Goal: Communication & Community: Connect with others

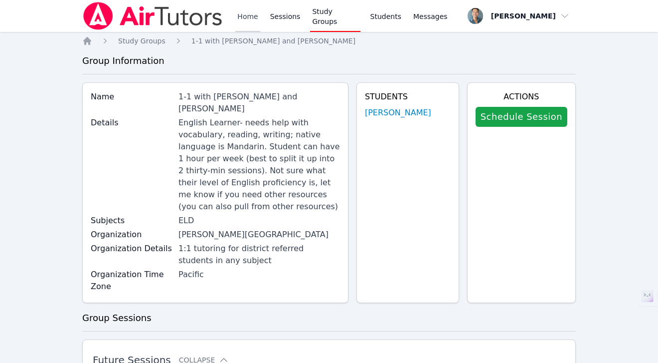
click at [243, 22] on link "Home" at bounding box center [247, 16] width 24 height 32
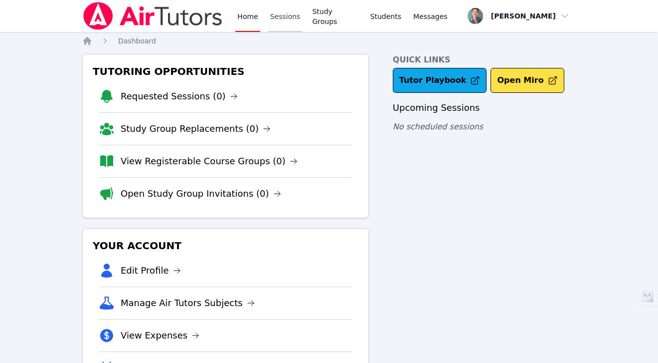
click at [290, 18] on link "Sessions" at bounding box center [285, 16] width 34 height 32
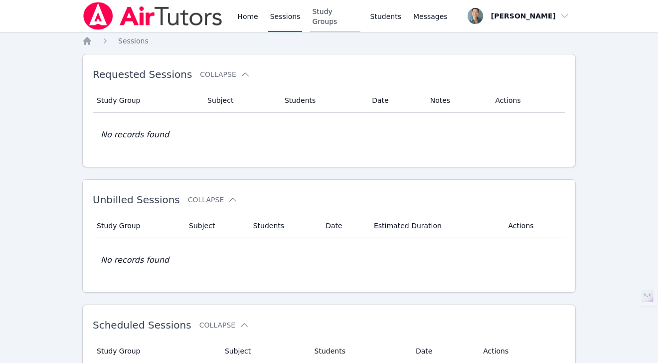
click at [342, 16] on link "Study Groups" at bounding box center [335, 16] width 50 height 32
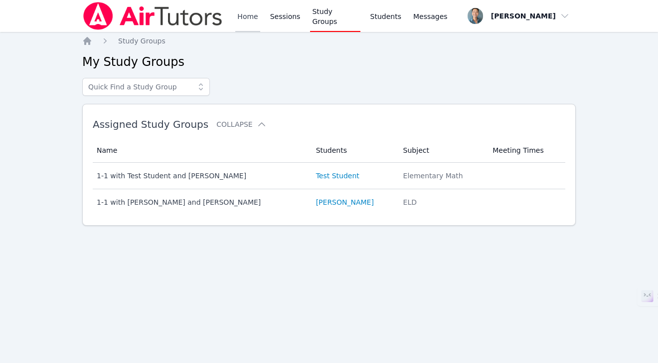
click at [249, 18] on link "Home" at bounding box center [247, 16] width 24 height 32
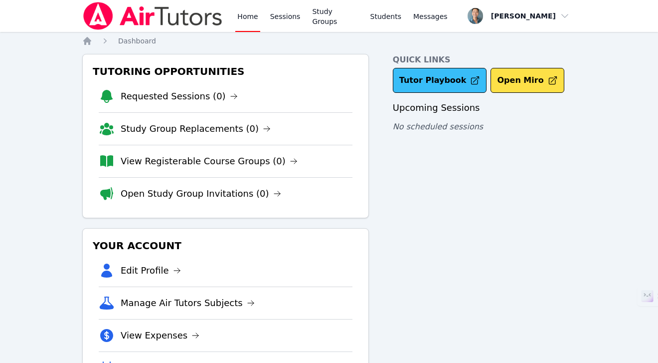
click at [428, 79] on link "Tutor Playbook" at bounding box center [440, 80] width 94 height 25
click at [342, 17] on link "Study Groups" at bounding box center [335, 16] width 50 height 32
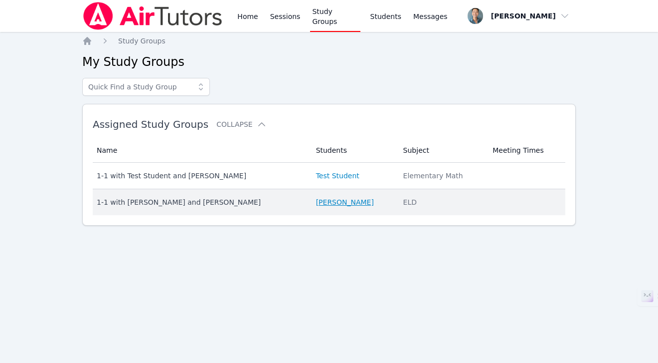
click at [316, 198] on link "[PERSON_NAME]" at bounding box center [345, 202] width 58 height 10
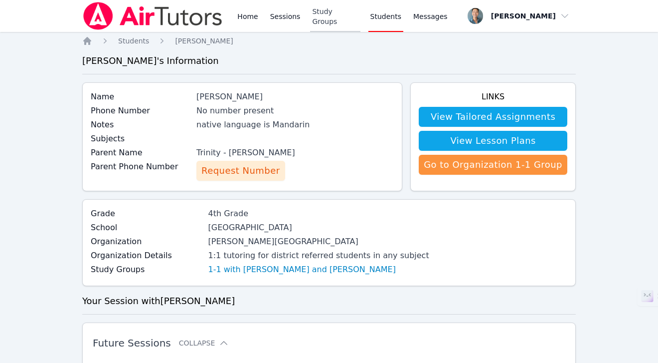
click at [340, 17] on link "Study Groups" at bounding box center [335, 16] width 50 height 32
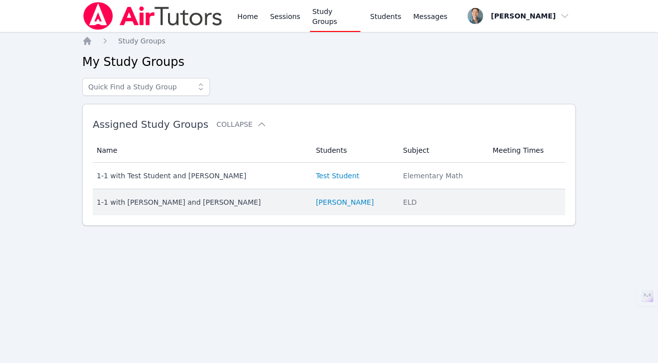
click at [216, 199] on div "1-1 with [PERSON_NAME] and [PERSON_NAME]" at bounding box center [200, 202] width 207 height 10
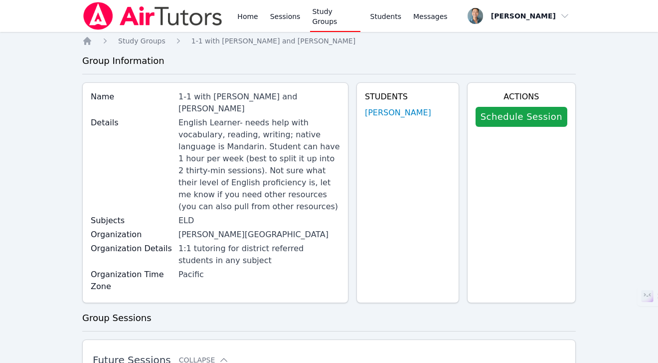
click at [185, 96] on div "1-1 with [PERSON_NAME] and [PERSON_NAME]" at bounding box center [260, 103] width 162 height 24
click at [234, 97] on div "1-1 with [PERSON_NAME] and [PERSON_NAME]" at bounding box center [260, 103] width 162 height 24
click at [172, 94] on label "Name" at bounding box center [132, 97] width 82 height 12
drag, startPoint x: 185, startPoint y: 97, endPoint x: 235, endPoint y: 95, distance: 50.4
click at [235, 95] on div "1-1 with [PERSON_NAME] and [PERSON_NAME]" at bounding box center [260, 103] width 162 height 24
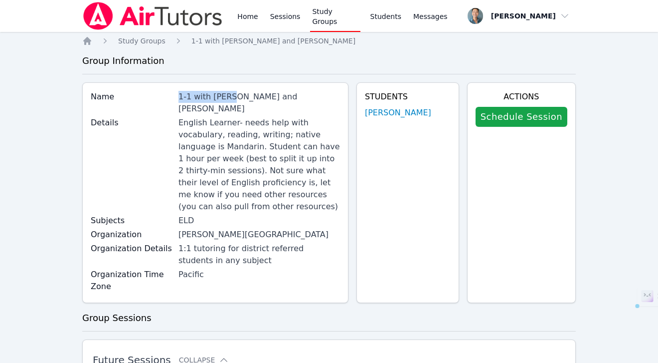
copy div "1-1 with [PERSON_NAME]"
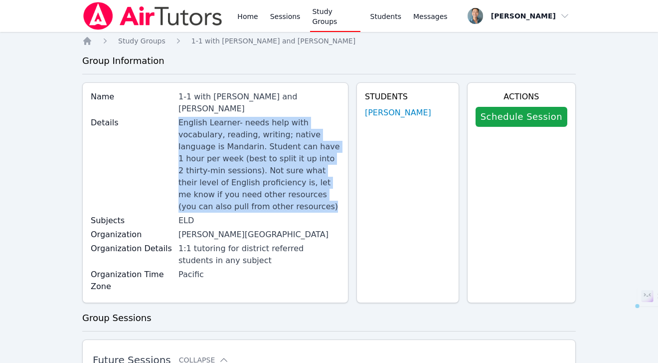
drag, startPoint x: 186, startPoint y: 111, endPoint x: 285, endPoint y: 178, distance: 119.4
click at [285, 178] on div "English Learner- needs help with vocabulary, reading, writing; native language …" at bounding box center [260, 165] width 162 height 96
copy div "English Learner- needs help with vocabulary, reading, writing; native language …"
click at [291, 17] on link "Sessions" at bounding box center [285, 16] width 34 height 32
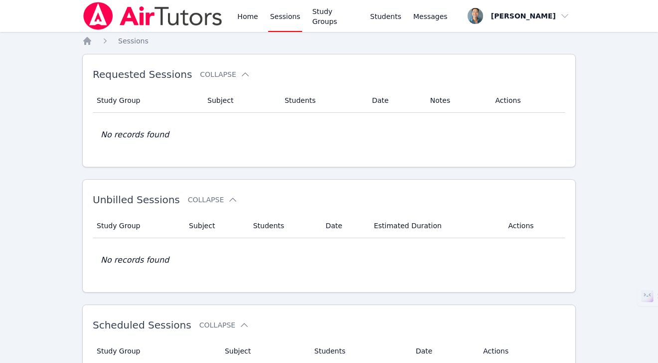
click at [405, 11] on div "Home Sessions Study Groups Students Messages" at bounding box center [342, 16] width 214 height 32
click at [421, 17] on span "Messages" at bounding box center [430, 16] width 34 height 10
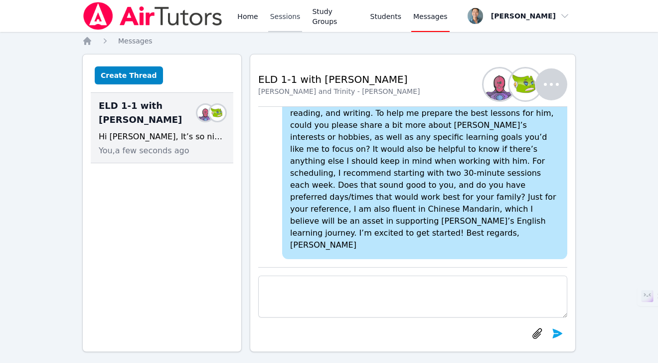
click at [290, 18] on link "Sessions" at bounding box center [285, 16] width 34 height 32
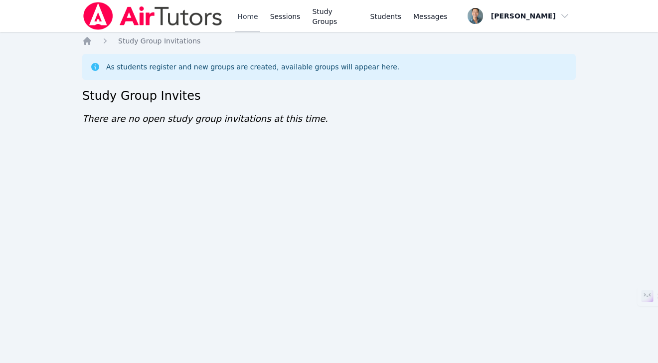
click at [249, 20] on link "Home" at bounding box center [247, 16] width 24 height 32
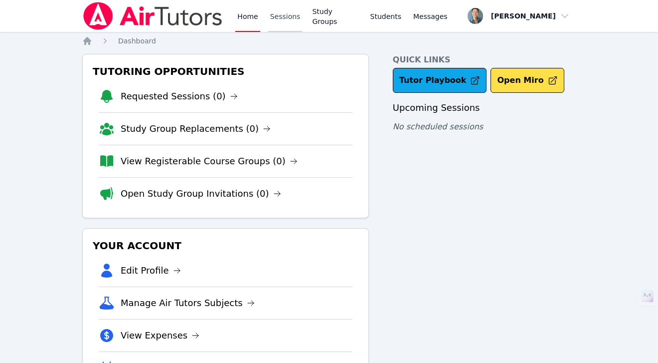
click at [284, 20] on link "Sessions" at bounding box center [285, 16] width 34 height 32
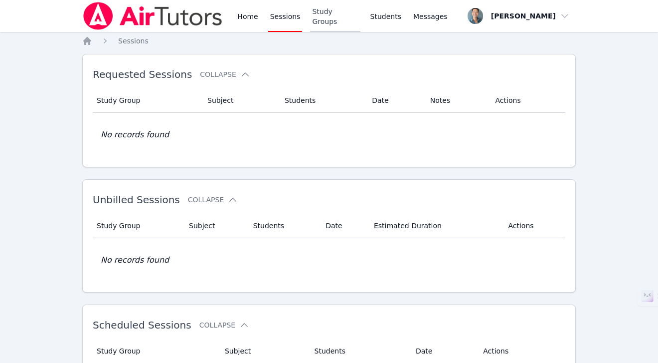
click at [327, 20] on link "Study Groups" at bounding box center [335, 16] width 50 height 32
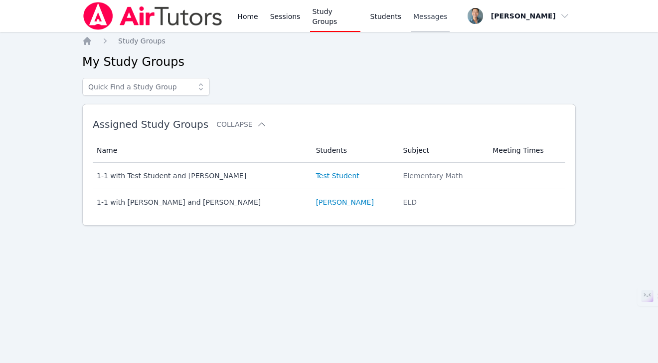
click at [418, 16] on span "Messages" at bounding box center [430, 16] width 34 height 10
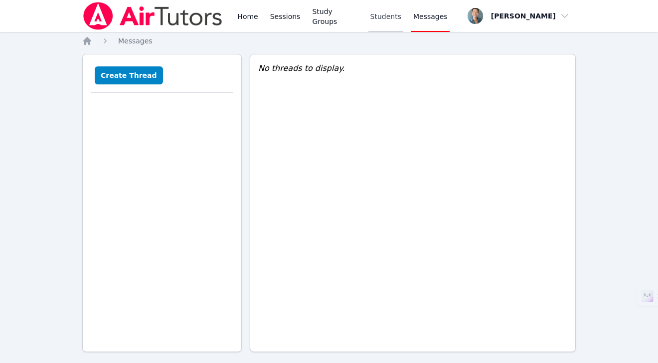
click at [385, 14] on link "Students" at bounding box center [386, 16] width 35 height 32
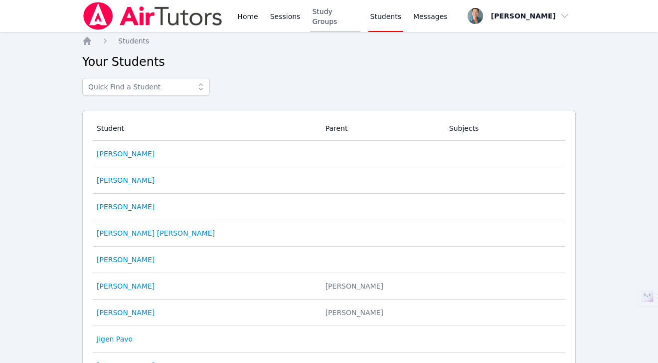
click at [334, 25] on link "Study Groups" at bounding box center [335, 16] width 50 height 32
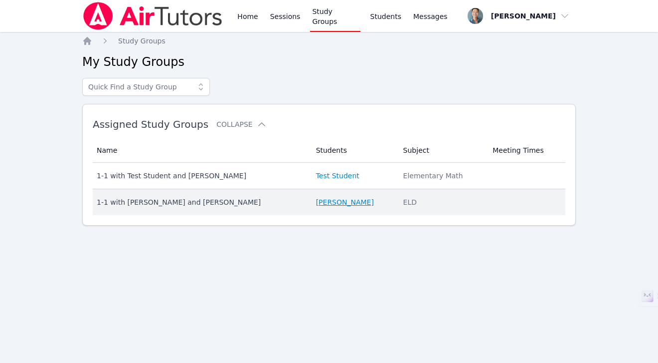
click at [317, 200] on link "[PERSON_NAME]" at bounding box center [345, 202] width 58 height 10
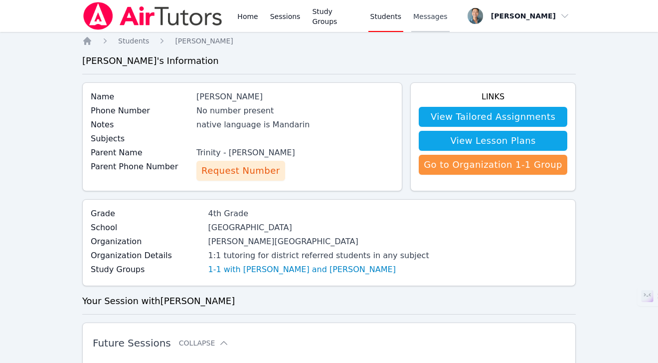
click at [423, 21] on link "Messages" at bounding box center [430, 16] width 38 height 32
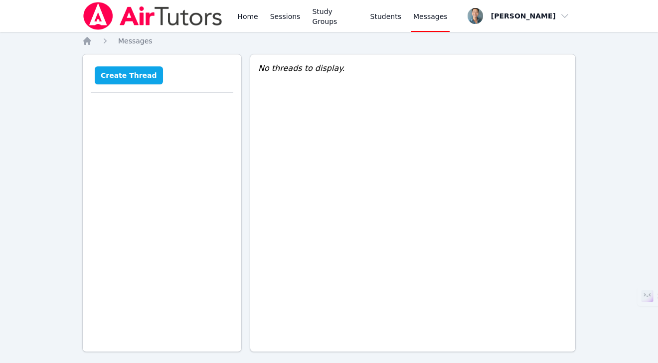
click at [137, 79] on button "Create Thread" at bounding box center [129, 75] width 68 height 18
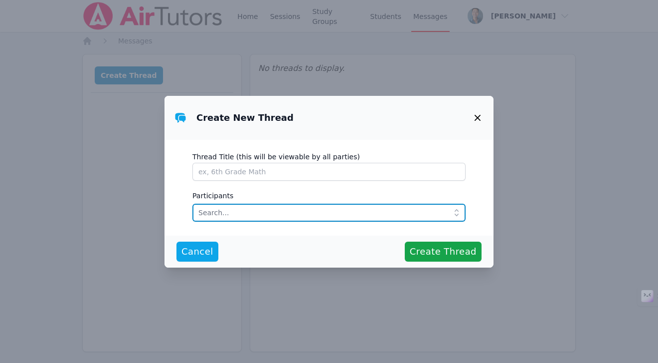
click at [279, 206] on input "text" at bounding box center [328, 212] width 273 height 18
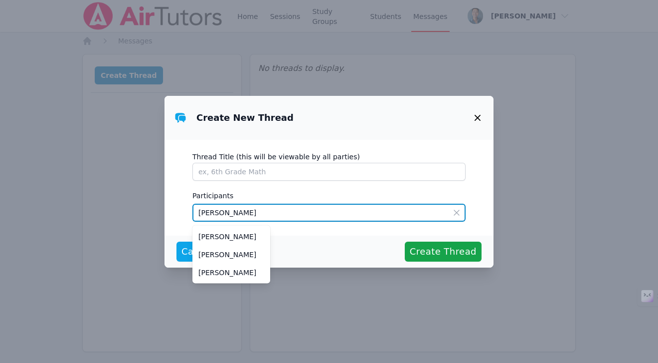
type input "[PERSON_NAME]"
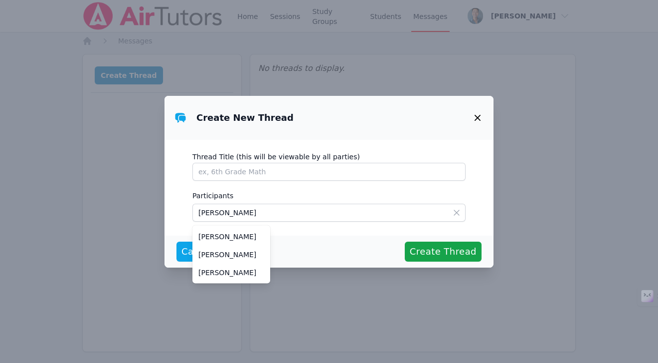
click at [454, 210] on icon at bounding box center [456, 212] width 5 height 5
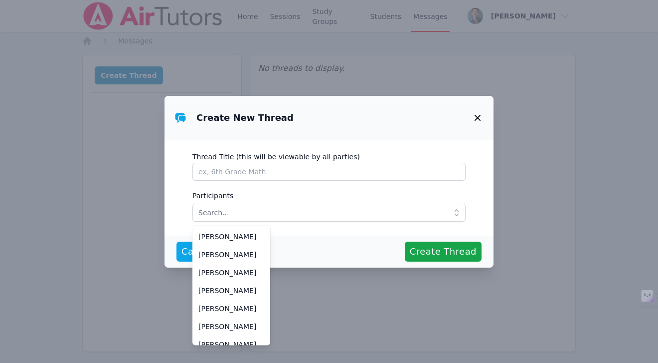
click at [478, 117] on icon "button" at bounding box center [478, 118] width 6 height 6
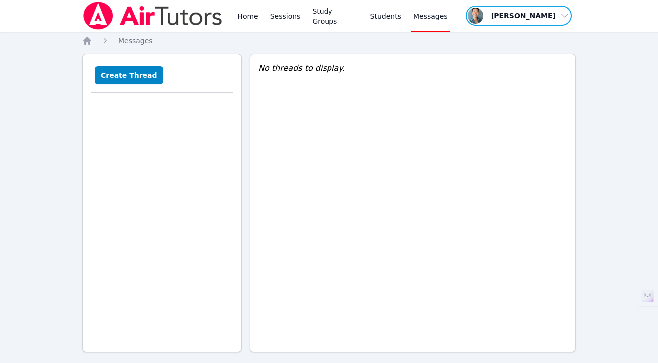
click at [507, 8] on span "button" at bounding box center [519, 16] width 108 height 22
click at [253, 17] on link "Home" at bounding box center [247, 16] width 24 height 32
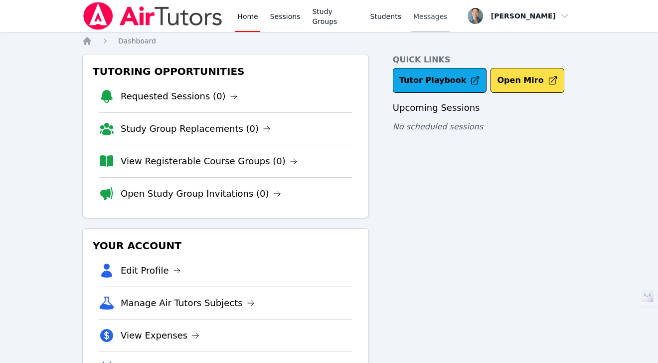
click at [429, 17] on span "Messages" at bounding box center [430, 16] width 34 height 10
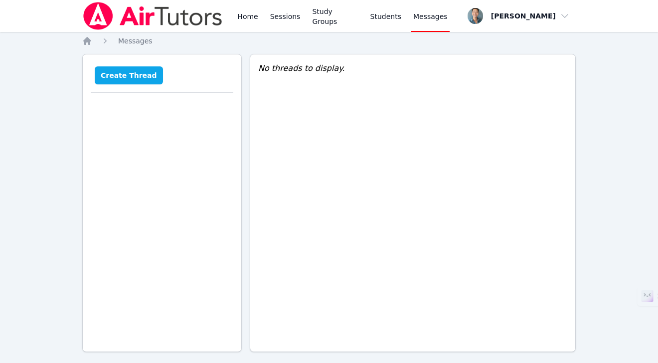
click at [138, 78] on button "Create Thread" at bounding box center [129, 75] width 68 height 18
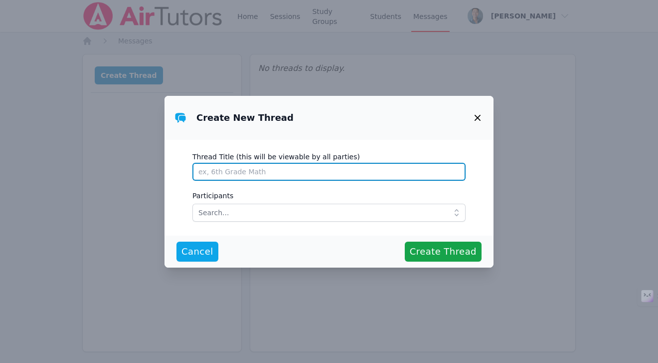
click at [271, 169] on input "Thread Title (this will be viewable by all parties)" at bounding box center [328, 172] width 273 height 18
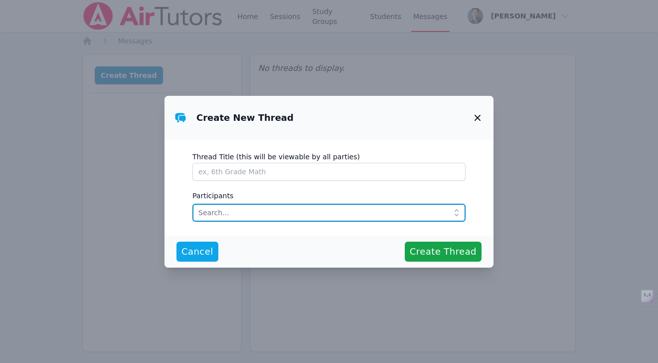
click at [263, 207] on input "text" at bounding box center [328, 212] width 273 height 18
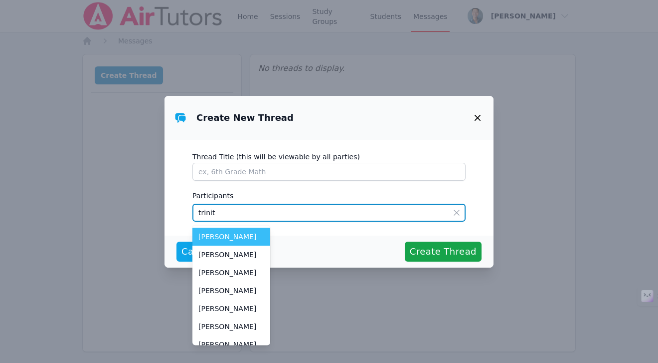
type input "trinity"
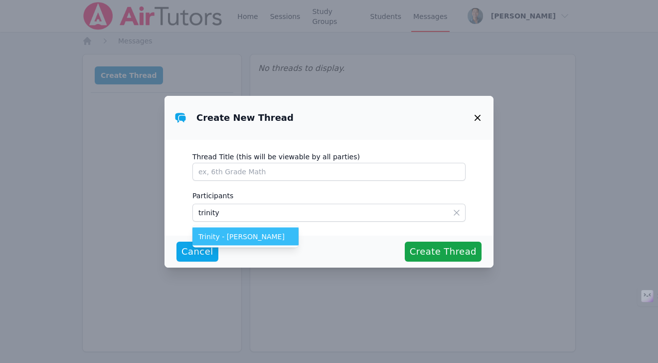
click at [262, 229] on li "Trinity - [PERSON_NAME]" at bounding box center [245, 236] width 106 height 18
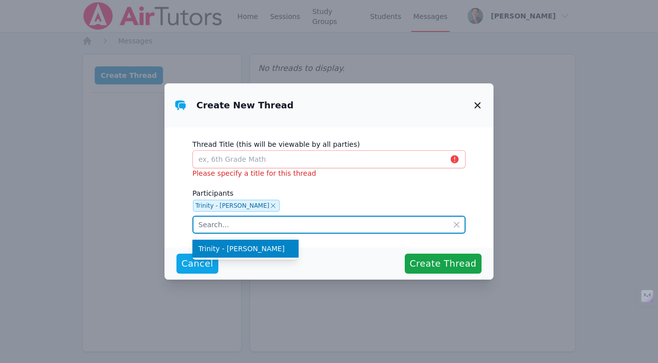
click at [251, 224] on input "text" at bounding box center [328, 224] width 273 height 18
type input "t"
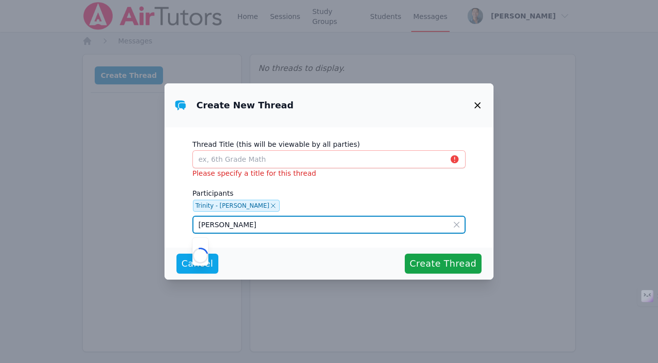
type input "[PERSON_NAME]"
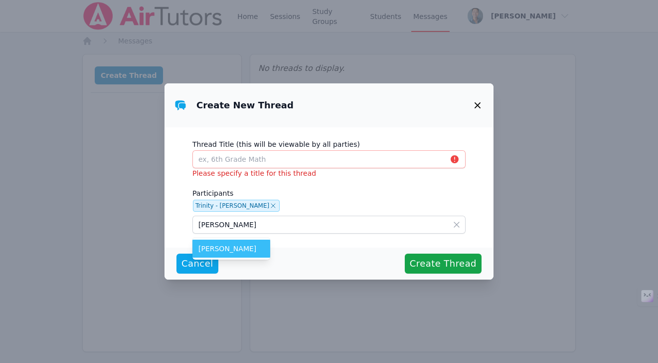
click at [230, 245] on span "[PERSON_NAME]" at bounding box center [231, 248] width 66 height 10
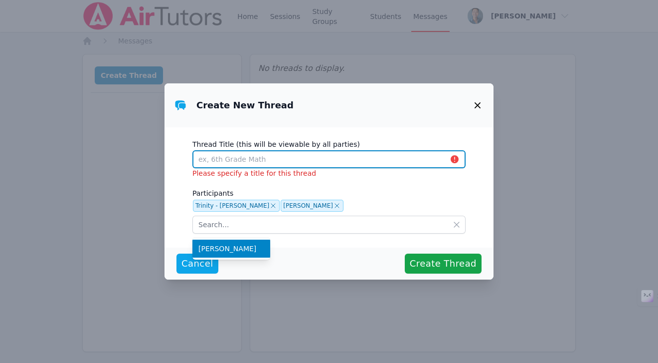
click at [272, 159] on input "Thread Title (this will be viewable by all parties)" at bounding box center [328, 159] width 273 height 18
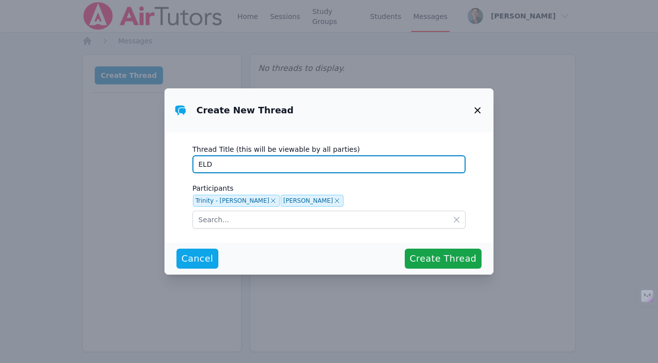
paste input "1-1 with [PERSON_NAME]"
type input "ELD 1-1 with [PERSON_NAME]"
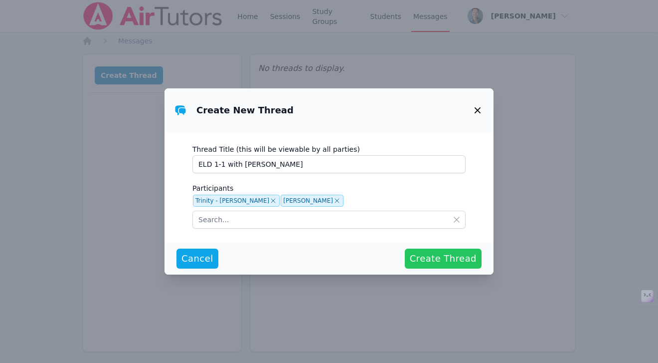
click at [439, 254] on span "Create Thread" at bounding box center [443, 258] width 67 height 14
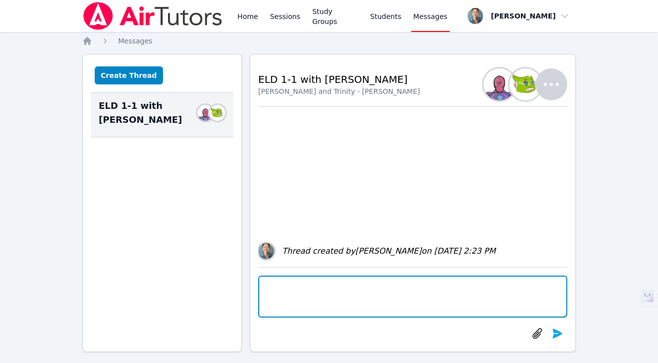
click at [319, 294] on textarea at bounding box center [412, 296] width 309 height 42
paste textarea "Hi [Parent’s Name], It’s so nice to meet you, and I’m really looking forward to…"
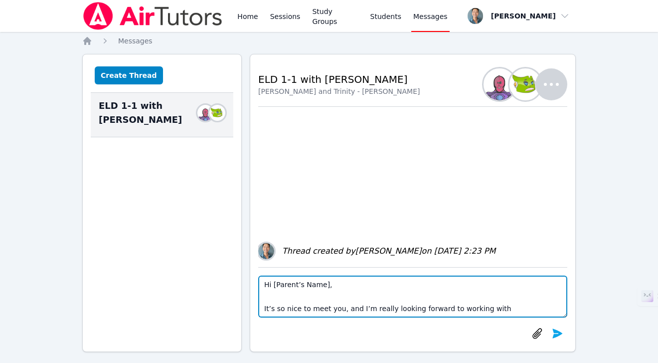
click at [325, 284] on textarea "Hi [Parent’s Name], It’s so nice to meet you, and I’m really looking forward to…" at bounding box center [412, 296] width 309 height 42
click at [300, 297] on textarea "Hi [PERSON_NAME], It’s so nice to meet you, and I’m really looking forward to w…" at bounding box center [412, 296] width 309 height 42
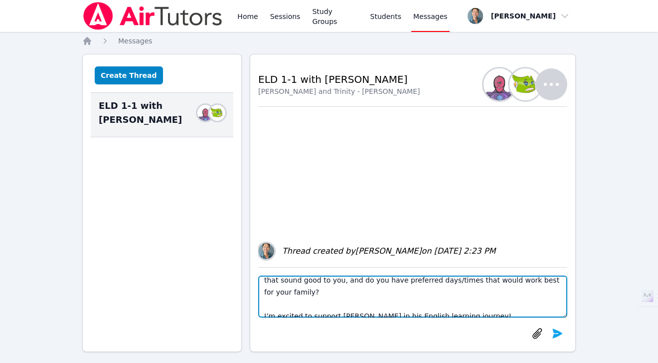
scroll to position [147, 0]
click at [321, 278] on textarea "Hi [PERSON_NAME], It’s so nice to meet you, and I’m really looking forward to w…" at bounding box center [412, 296] width 309 height 42
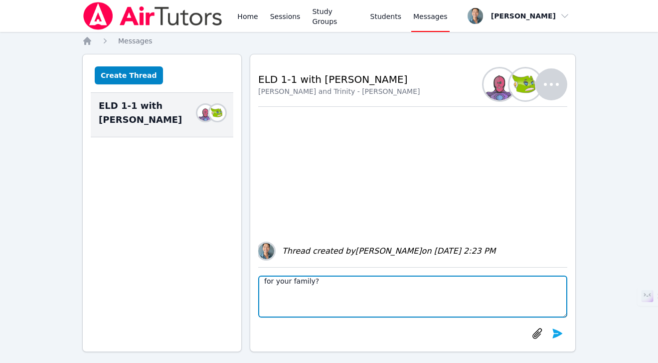
scroll to position [171, 0]
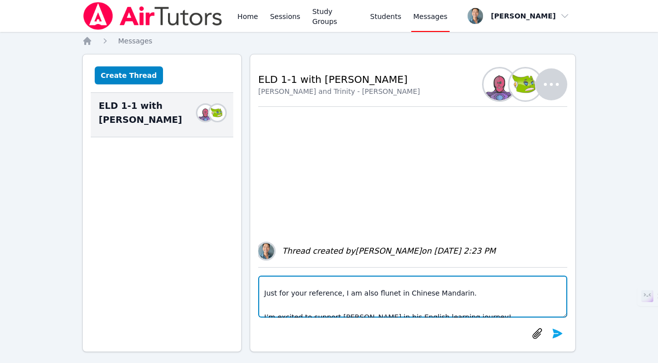
click at [264, 308] on textarea "Hi [PERSON_NAME], It’s so nice to meet you, and I’m really looking forward to w…" at bounding box center [412, 296] width 309 height 42
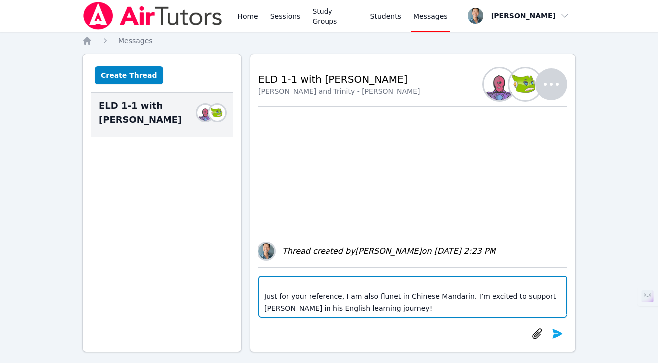
scroll to position [169, 0]
drag, startPoint x: 368, startPoint y: 298, endPoint x: 249, endPoint y: 286, distance: 119.7
click at [249, 286] on div "Create Thread ELD 1-1 with [PERSON_NAME] Members Back to Threads ELD 1-1 with […" at bounding box center [329, 203] width 494 height 298
click at [358, 295] on textarea "Hi [PERSON_NAME], It’s so nice to meet you, and I’m really looking forward to w…" at bounding box center [412, 296] width 309 height 42
drag, startPoint x: 372, startPoint y: 295, endPoint x: 280, endPoint y: 288, distance: 92.5
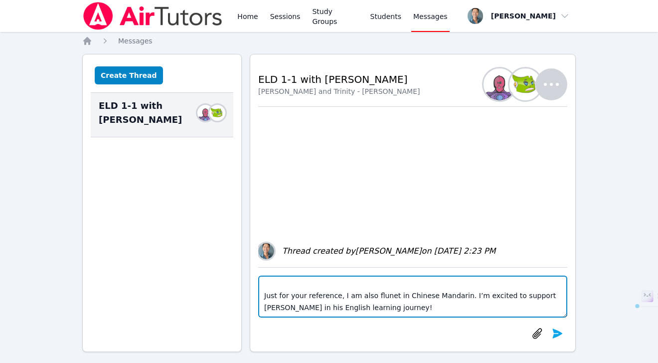
click at [280, 288] on textarea "Hi [PERSON_NAME], It’s so nice to meet you, and I’m really looking forward to w…" at bounding box center [412, 296] width 309 height 42
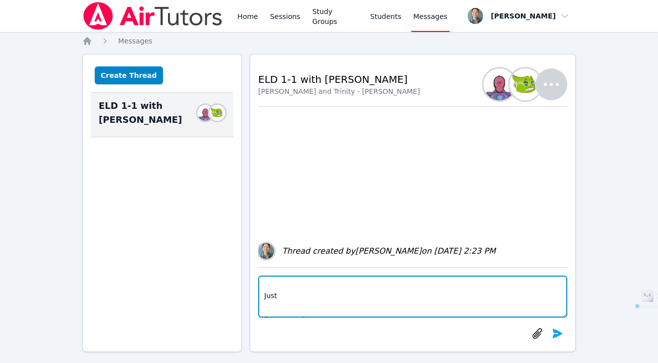
scroll to position [168, 0]
paste textarea "Just for your reference, I am also fluent in Chinese Mandarin, which I believe …"
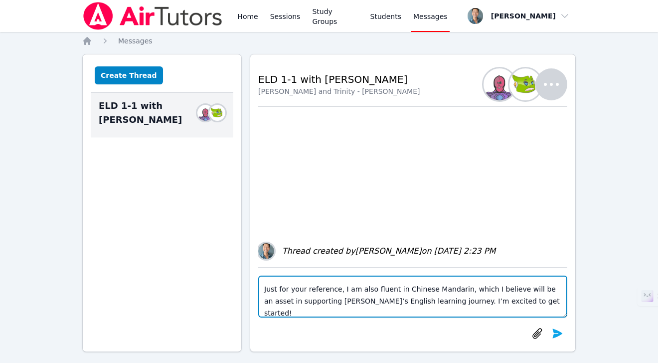
scroll to position [180, 0]
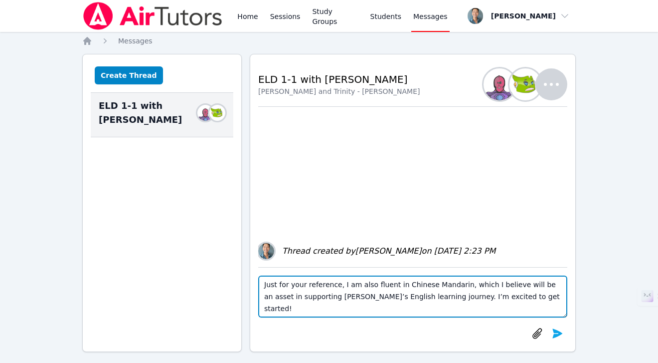
click at [318, 309] on textarea "Hi [PERSON_NAME], It’s so nice to meet you, and I’m really looking forward to w…" at bounding box center [412, 296] width 309 height 42
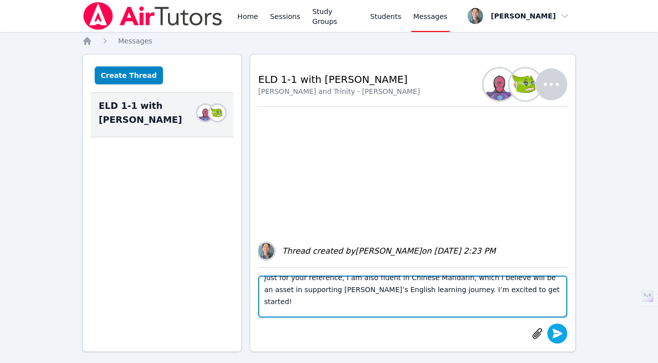
type textarea "Hi [PERSON_NAME], It’s so nice to meet you, and I’m really looking forward to w…"
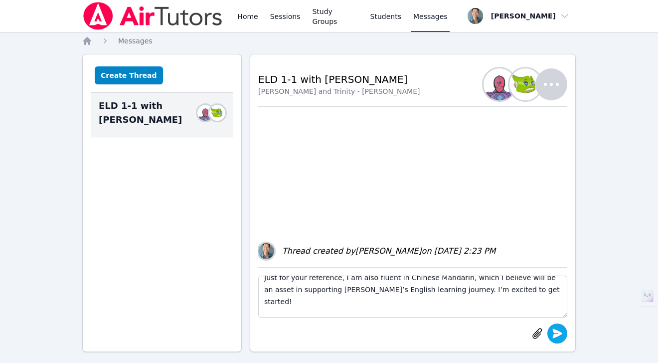
click at [558, 333] on icon "submit" at bounding box center [558, 333] width 12 height 12
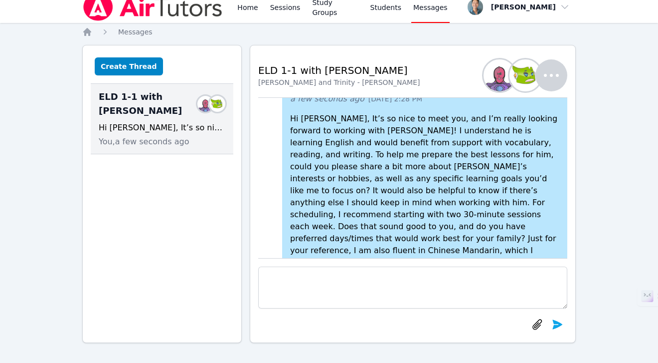
scroll to position [-65, 0]
